Goal: Book appointment/travel/reservation

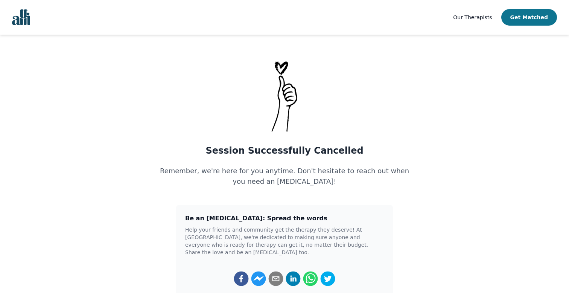
click at [521, 20] on button "Get Matched" at bounding box center [529, 17] width 56 height 17
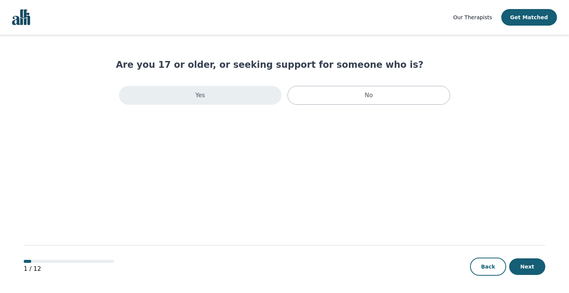
click at [266, 96] on div "Yes" at bounding box center [200, 95] width 163 height 19
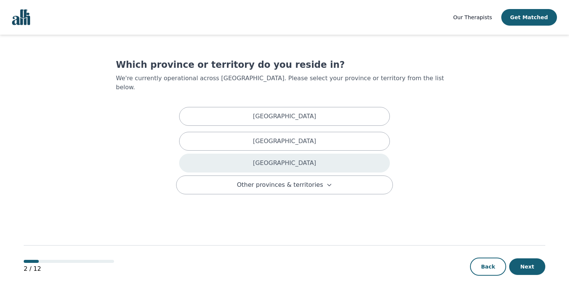
click at [265, 156] on div "[GEOGRAPHIC_DATA]" at bounding box center [284, 163] width 211 height 19
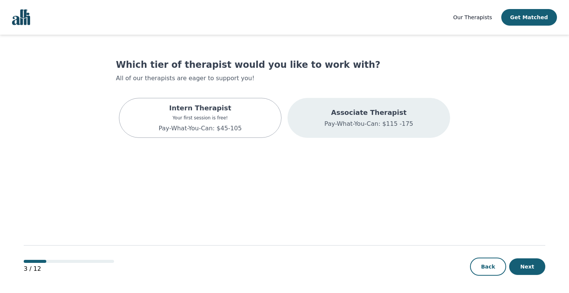
click at [341, 134] on div "Associate Therapist Pay-What-You-Can: $115 -175" at bounding box center [369, 118] width 163 height 40
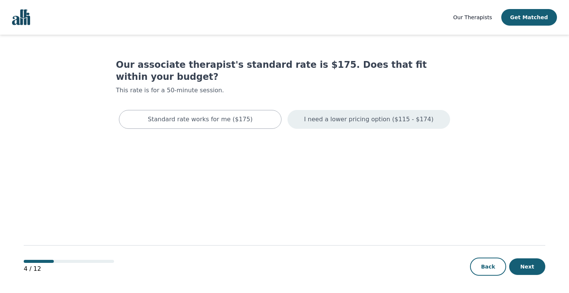
click at [359, 115] on p "I need a lower pricing option ($115 - $174)" at bounding box center [368, 119] width 129 height 9
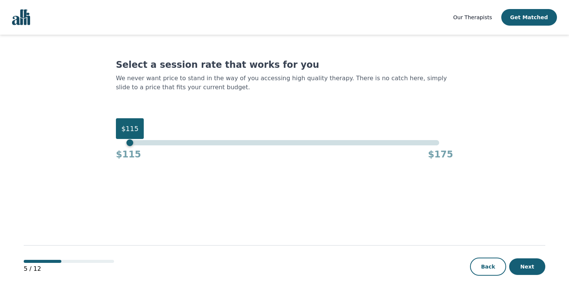
drag, startPoint x: 439, startPoint y: 143, endPoint x: 70, endPoint y: 163, distance: 369.4
click at [70, 163] on main "Select a session rate that works for you We never want price to stand in the wa…" at bounding box center [285, 164] width 522 height 259
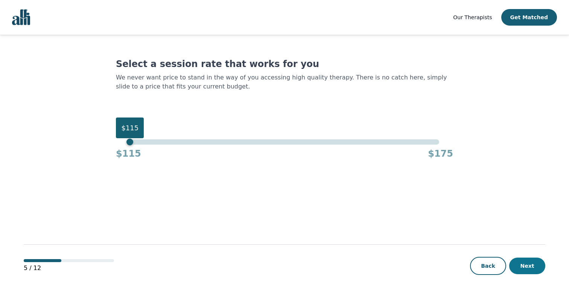
click at [527, 263] on button "Next" at bounding box center [527, 265] width 36 height 17
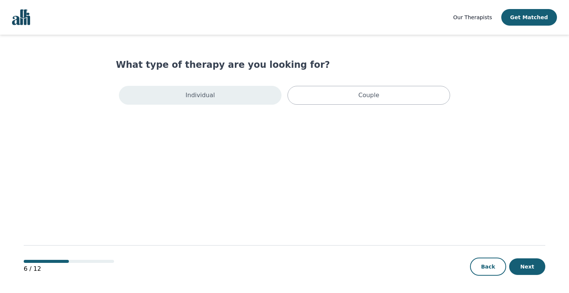
click at [239, 94] on div "Individual" at bounding box center [200, 95] width 163 height 19
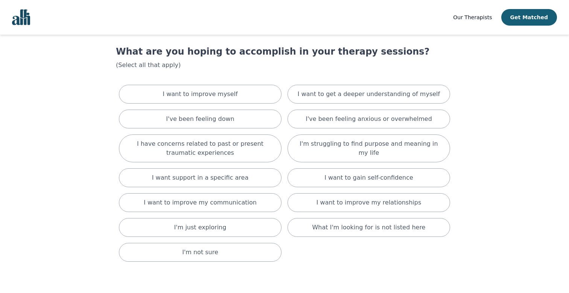
scroll to position [16, 0]
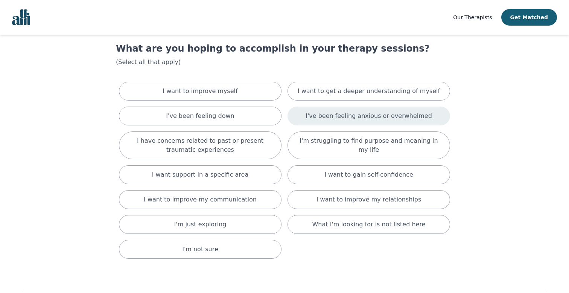
click at [310, 111] on div "I've been feeling anxious or overwhelmed" at bounding box center [369, 116] width 163 height 19
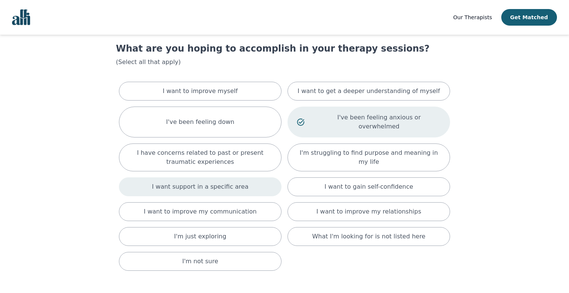
click at [255, 177] on div "I want support in a specific area" at bounding box center [200, 186] width 163 height 19
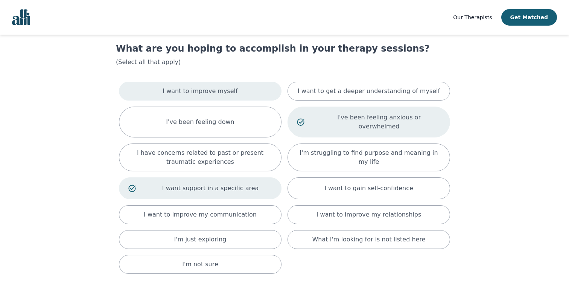
click at [254, 85] on div "I want to improve myself" at bounding box center [200, 91] width 163 height 19
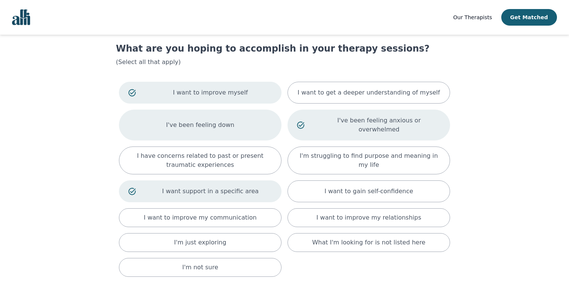
click at [246, 126] on div "I've been feeling down" at bounding box center [200, 125] width 163 height 31
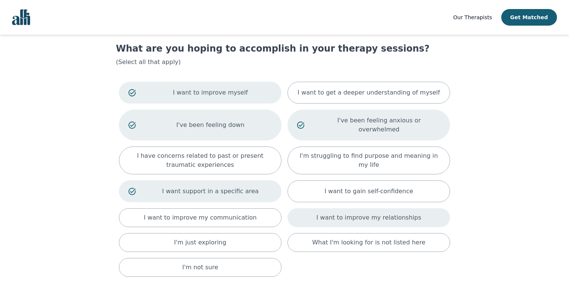
click at [407, 213] on p "I want to improve my relationships" at bounding box center [369, 217] width 105 height 9
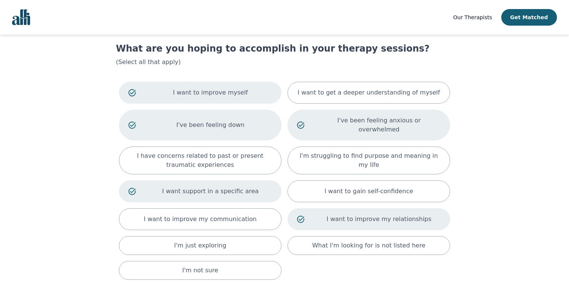
scroll to position [76, 0]
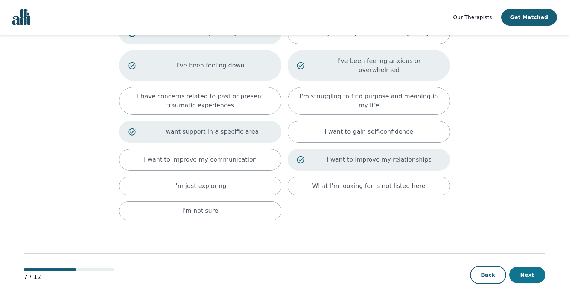
click at [530, 266] on button "Next" at bounding box center [527, 274] width 36 height 17
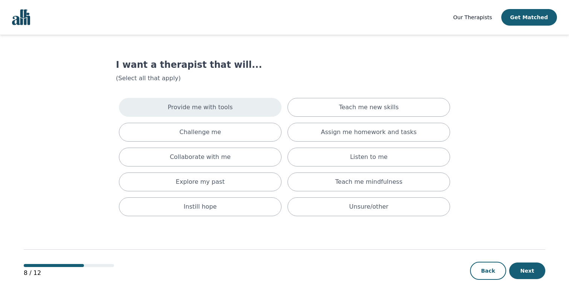
click at [259, 108] on div "Provide me with tools" at bounding box center [200, 107] width 163 height 19
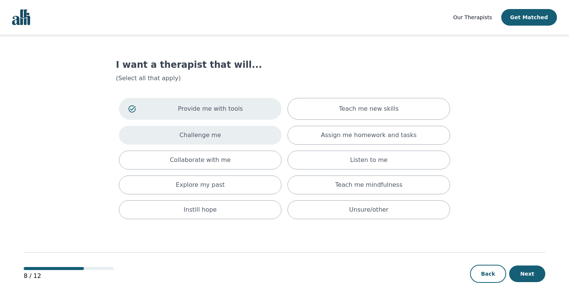
click at [256, 142] on div "Challenge me" at bounding box center [200, 135] width 163 height 19
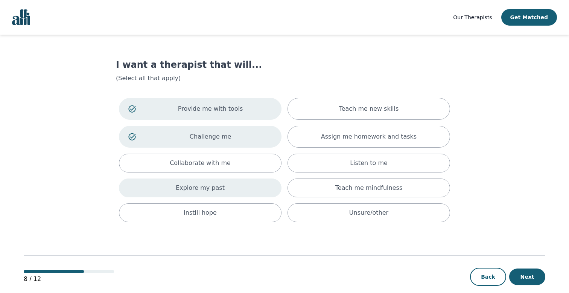
click at [258, 184] on div "Explore my past" at bounding box center [200, 187] width 163 height 19
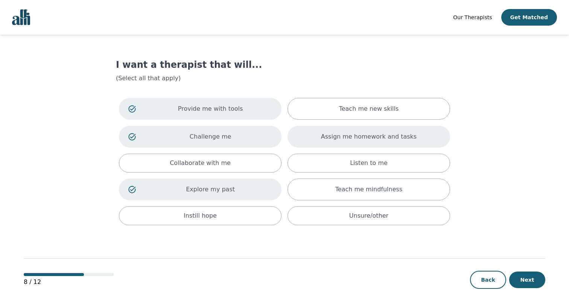
click at [339, 139] on p "Assign me homework and tasks" at bounding box center [369, 136] width 96 height 9
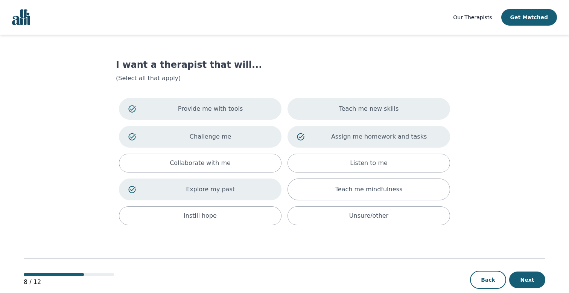
click at [345, 102] on div "Teach me new skills" at bounding box center [369, 109] width 163 height 22
click at [529, 280] on button "Next" at bounding box center [527, 279] width 36 height 17
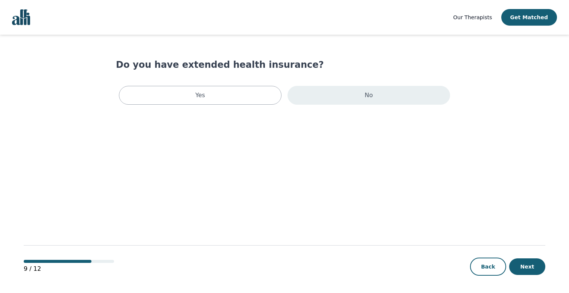
click at [341, 99] on div "No" at bounding box center [369, 95] width 163 height 19
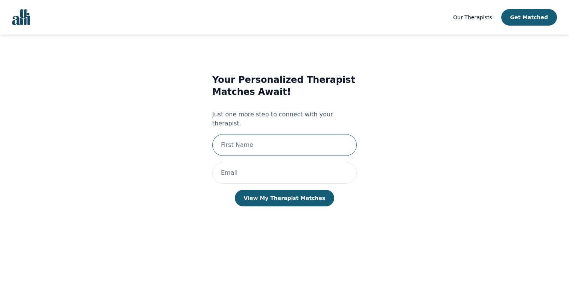
click at [329, 137] on input "text" at bounding box center [284, 145] width 145 height 22
type input "[PERSON_NAME]"
click at [274, 166] on input "email" at bounding box center [284, 173] width 145 height 22
type input "[EMAIL_ADDRESS][DOMAIN_NAME]"
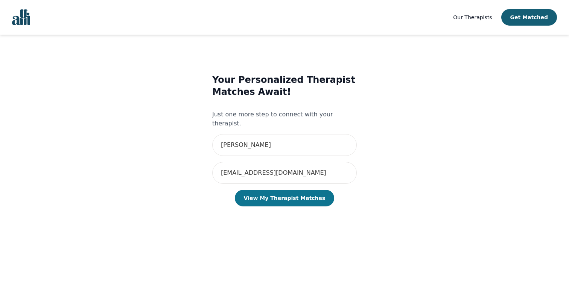
click at [277, 191] on button "View My Therapist Matches" at bounding box center [285, 198] width 100 height 17
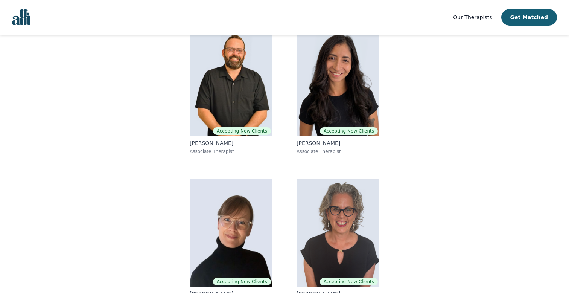
scroll to position [100, 0]
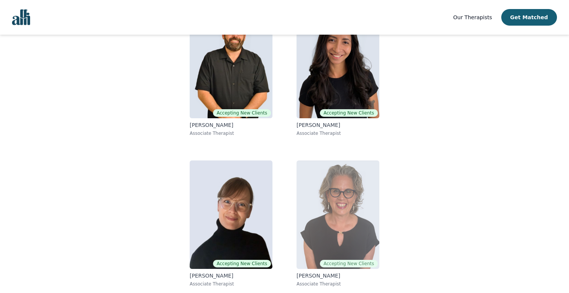
click at [339, 215] on img at bounding box center [338, 214] width 83 height 108
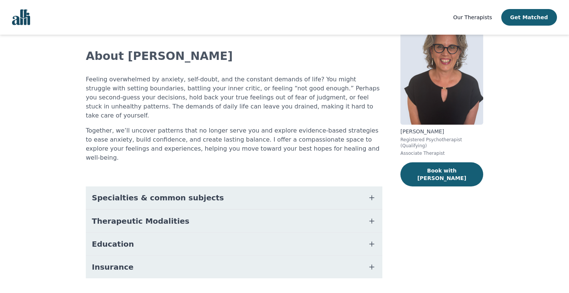
scroll to position [40, 0]
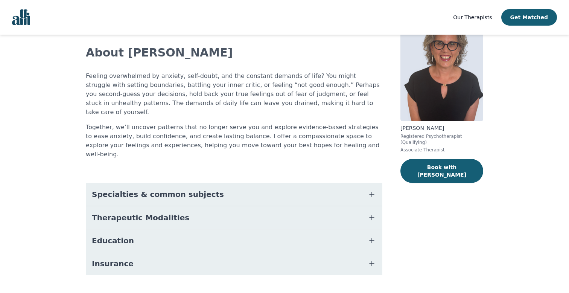
click at [342, 183] on button "Specialties & common subjects" at bounding box center [234, 194] width 297 height 23
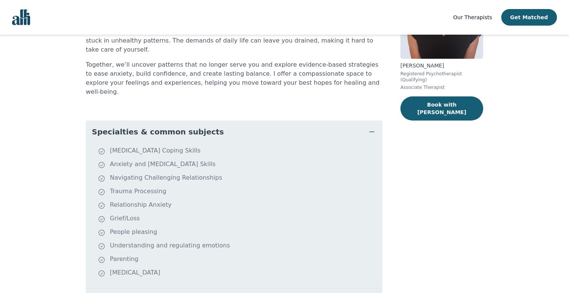
scroll to position [109, 0]
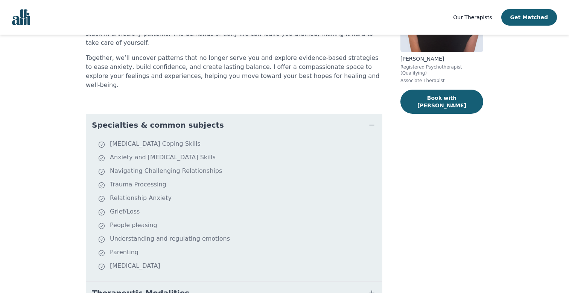
click at [356, 114] on button "Specialties & common subjects" at bounding box center [234, 125] width 297 height 23
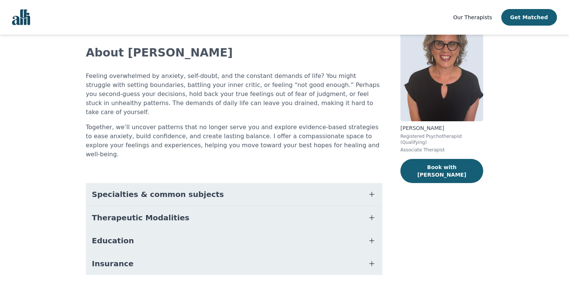
click at [326, 206] on button "Therapeutic Modalities" at bounding box center [234, 217] width 297 height 23
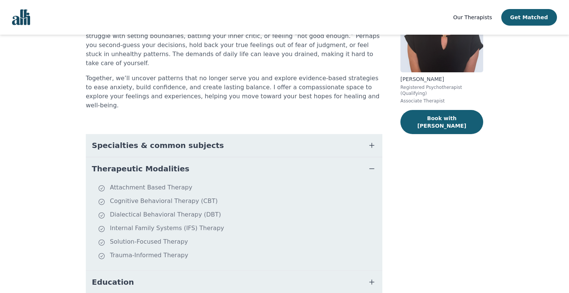
scroll to position [103, 0]
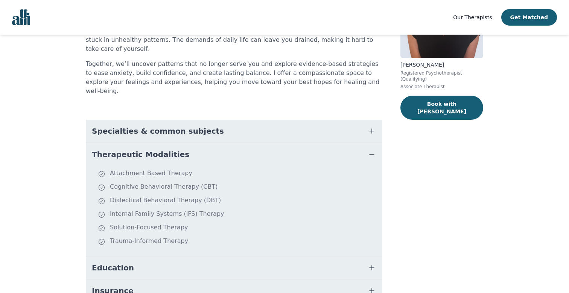
click at [329, 143] on button "Therapeutic Modalities" at bounding box center [234, 154] width 297 height 23
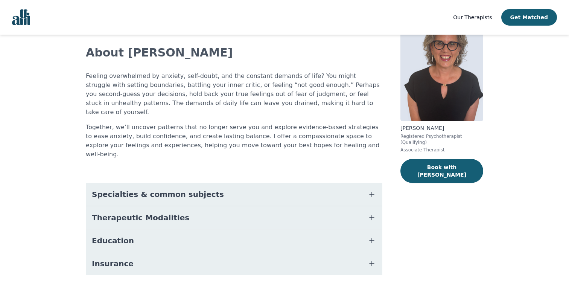
click at [308, 252] on button "Insurance" at bounding box center [234, 263] width 297 height 23
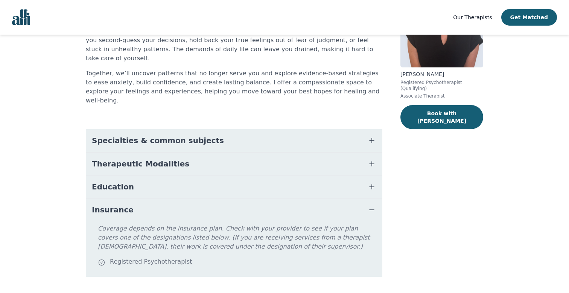
scroll to position [96, 0]
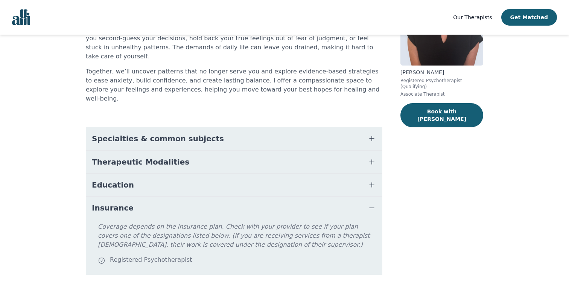
click at [289, 196] on button "Insurance" at bounding box center [234, 207] width 297 height 23
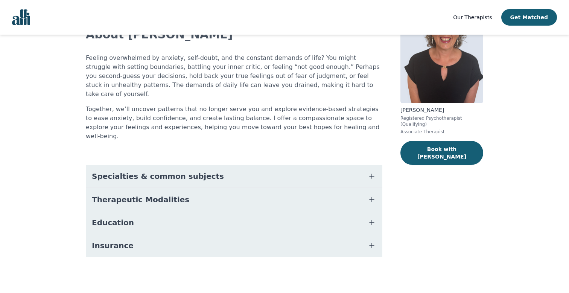
scroll to position [40, 0]
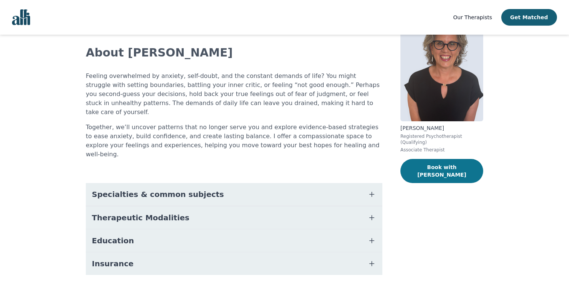
click at [425, 172] on button "Book with [PERSON_NAME]" at bounding box center [441, 171] width 83 height 24
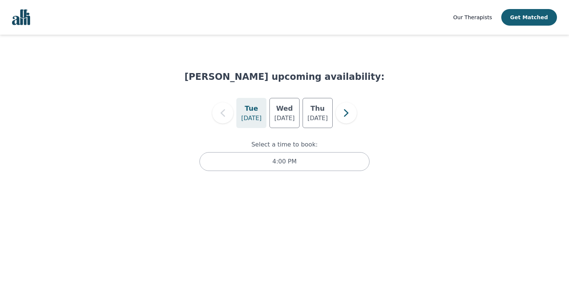
click at [473, 16] on span "Our Therapists" at bounding box center [472, 17] width 39 height 6
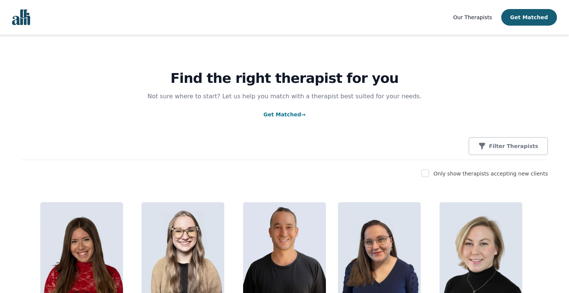
click at [462, 176] on label "Only show therapists accepting new clients" at bounding box center [491, 173] width 114 height 6
click at [429, 174] on input "checkbox" at bounding box center [426, 173] width 8 height 8
checkbox input "true"
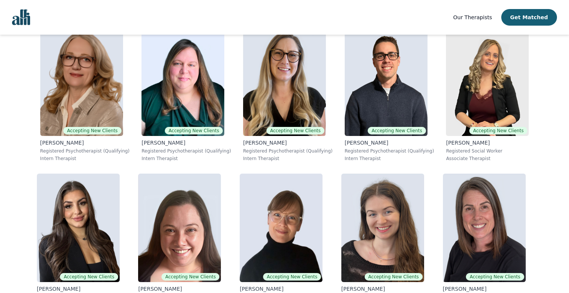
scroll to position [914, 0]
